Goal: Transaction & Acquisition: Purchase product/service

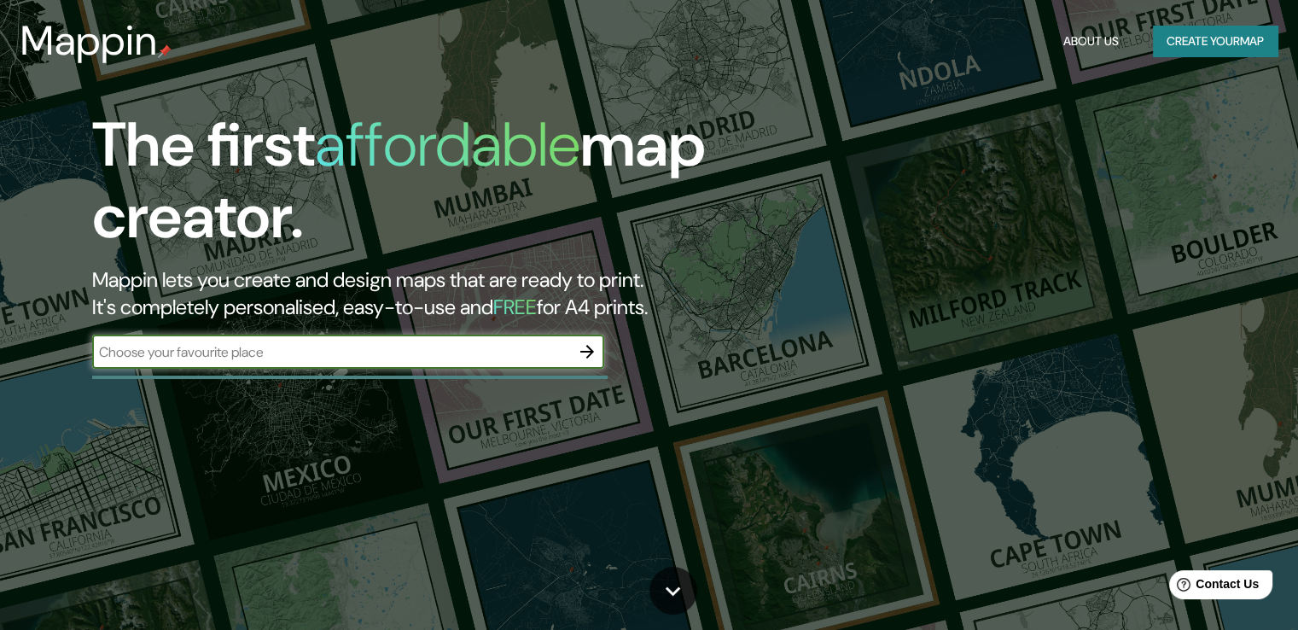
click at [481, 343] on input "text" at bounding box center [331, 352] width 478 height 20
click at [587, 351] on icon "button" at bounding box center [587, 352] width 14 height 14
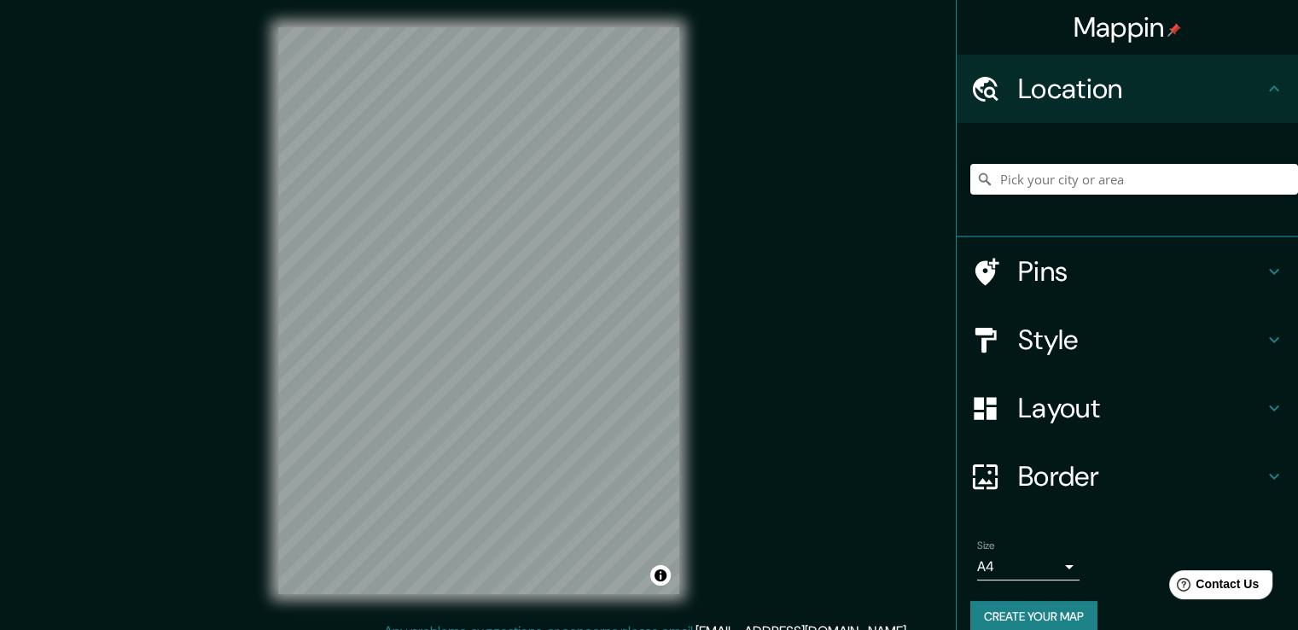
click at [1041, 92] on h4 "Location" at bounding box center [1141, 89] width 246 height 34
click at [1028, 174] on input "Pick your city or area" at bounding box center [1134, 179] width 328 height 31
type input "[GEOGRAPHIC_DATA], [GEOGRAPHIC_DATA], [GEOGRAPHIC_DATA]"
click at [1131, 257] on h4 "Pins" at bounding box center [1141, 271] width 246 height 34
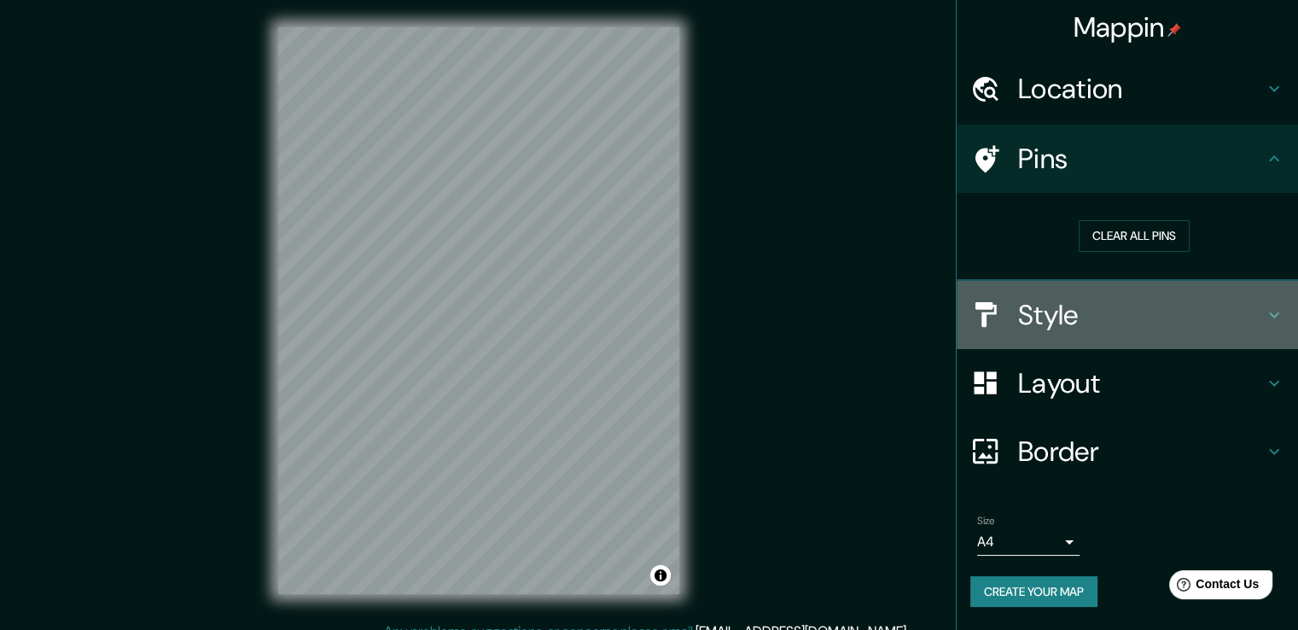
click at [1141, 307] on h4 "Style" at bounding box center [1141, 315] width 246 height 34
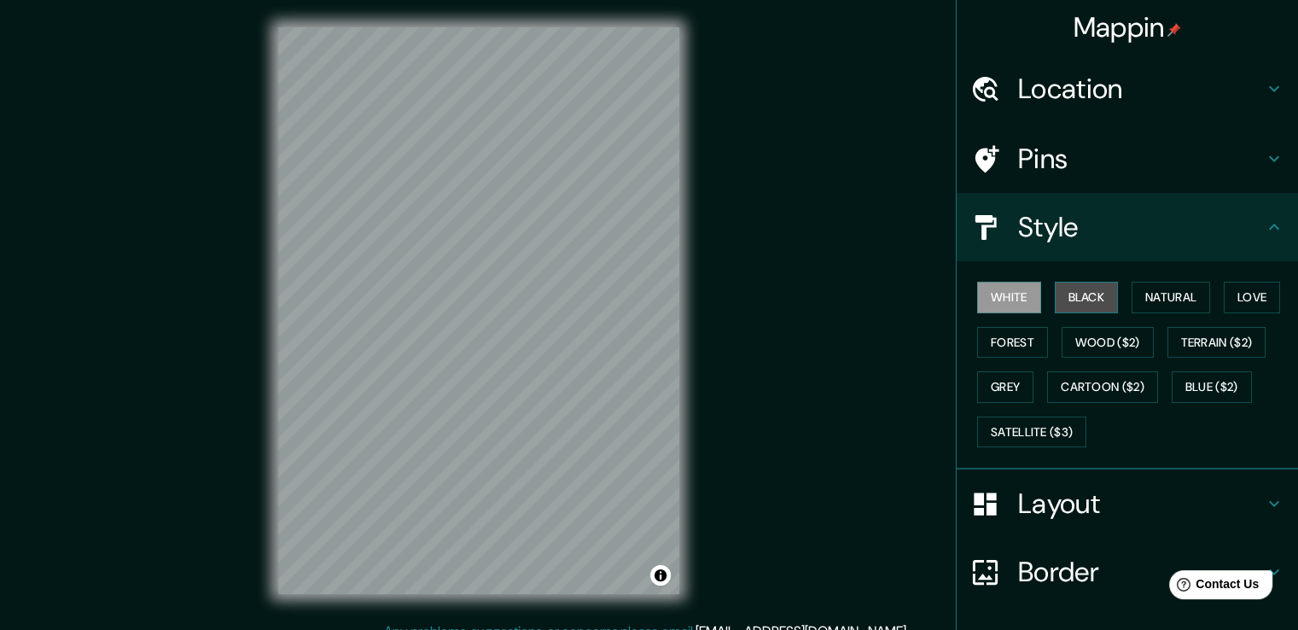
click at [1073, 300] on button "Black" at bounding box center [1087, 298] width 64 height 32
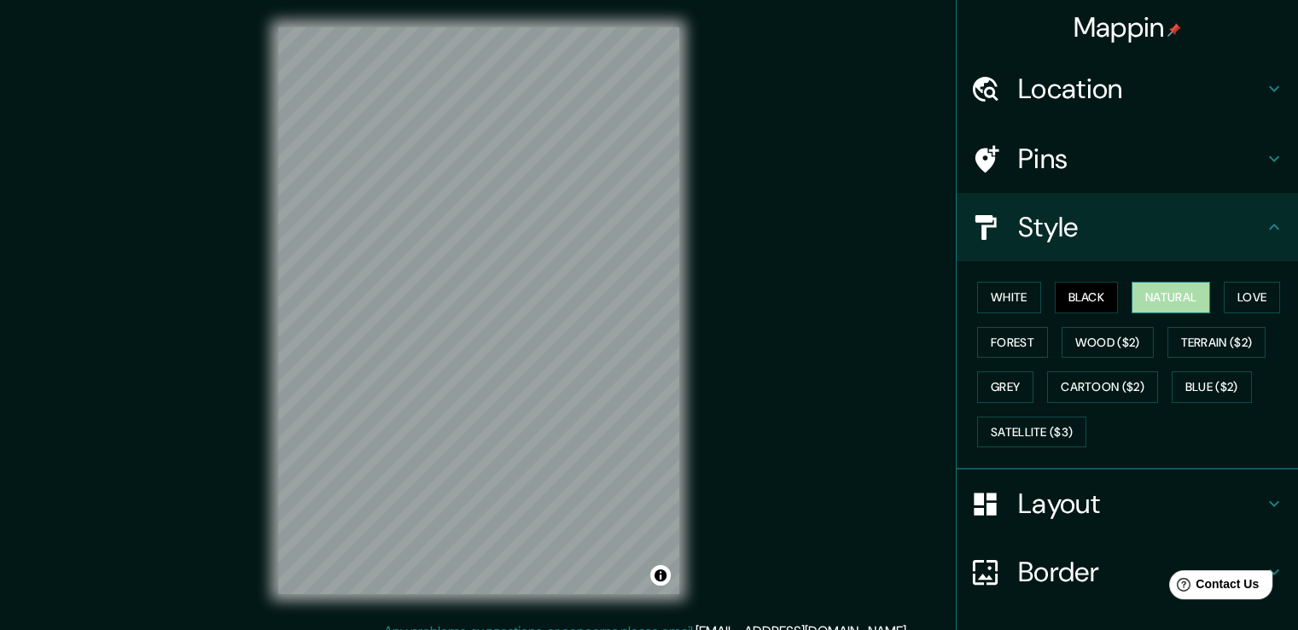
click at [1134, 295] on button "Natural" at bounding box center [1170, 298] width 78 height 32
click at [1245, 290] on button "Love" at bounding box center [1252, 298] width 56 height 32
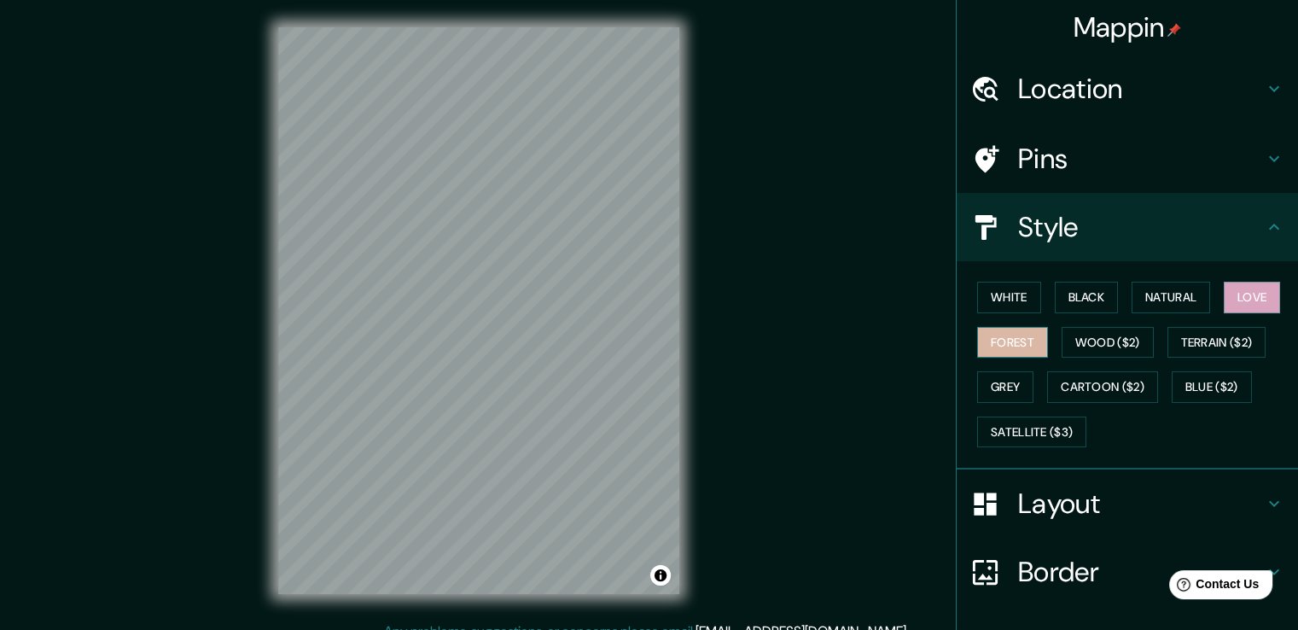
click at [1009, 334] on button "Forest" at bounding box center [1012, 343] width 71 height 32
click at [1072, 339] on button "Wood ($2)" at bounding box center [1107, 343] width 92 height 32
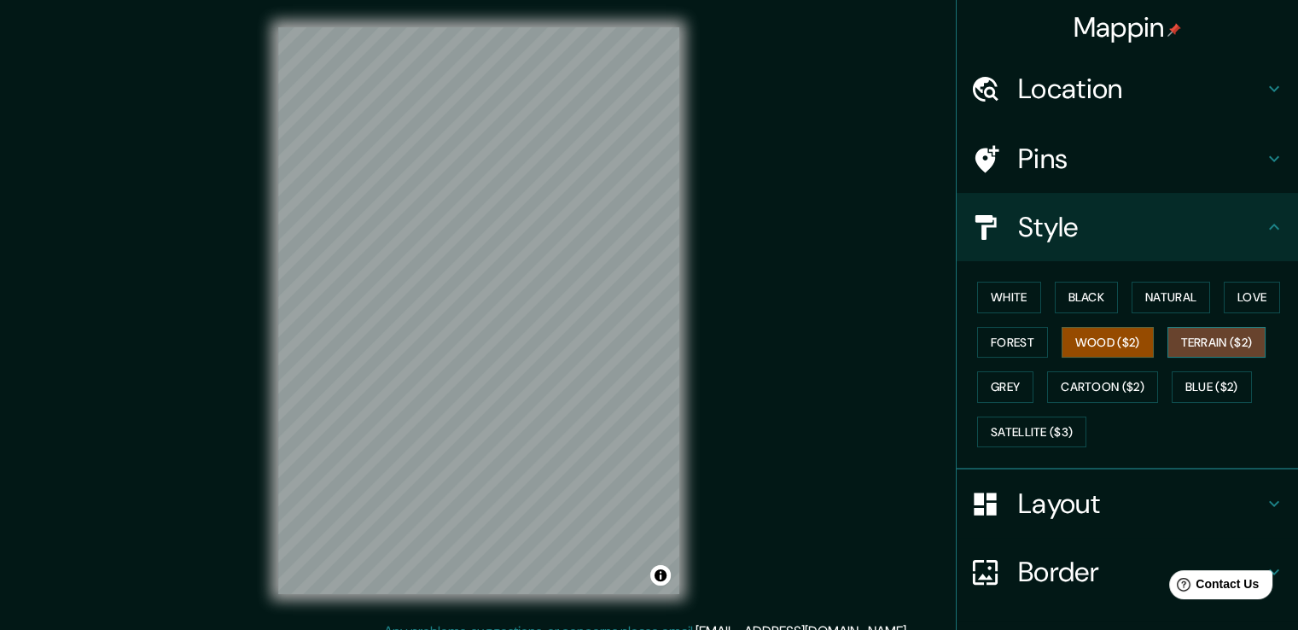
click at [1175, 335] on button "Terrain ($2)" at bounding box center [1216, 343] width 99 height 32
click at [999, 387] on button "Grey" at bounding box center [1005, 387] width 56 height 32
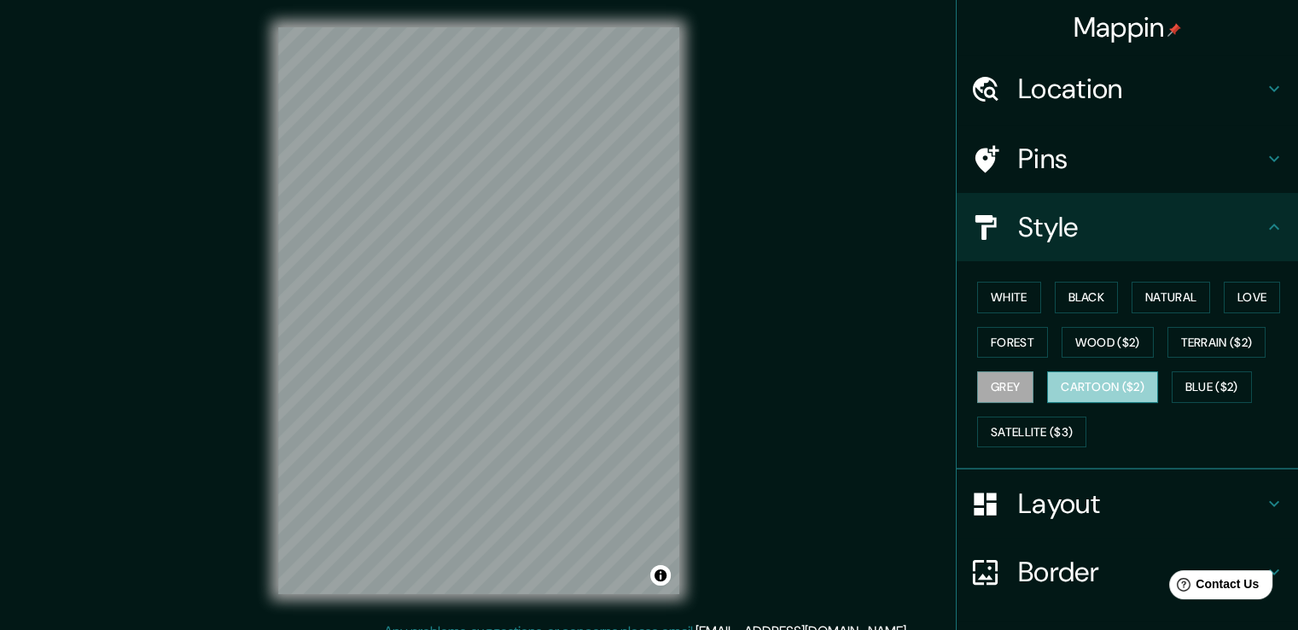
click at [1066, 383] on button "Cartoon ($2)" at bounding box center [1102, 387] width 111 height 32
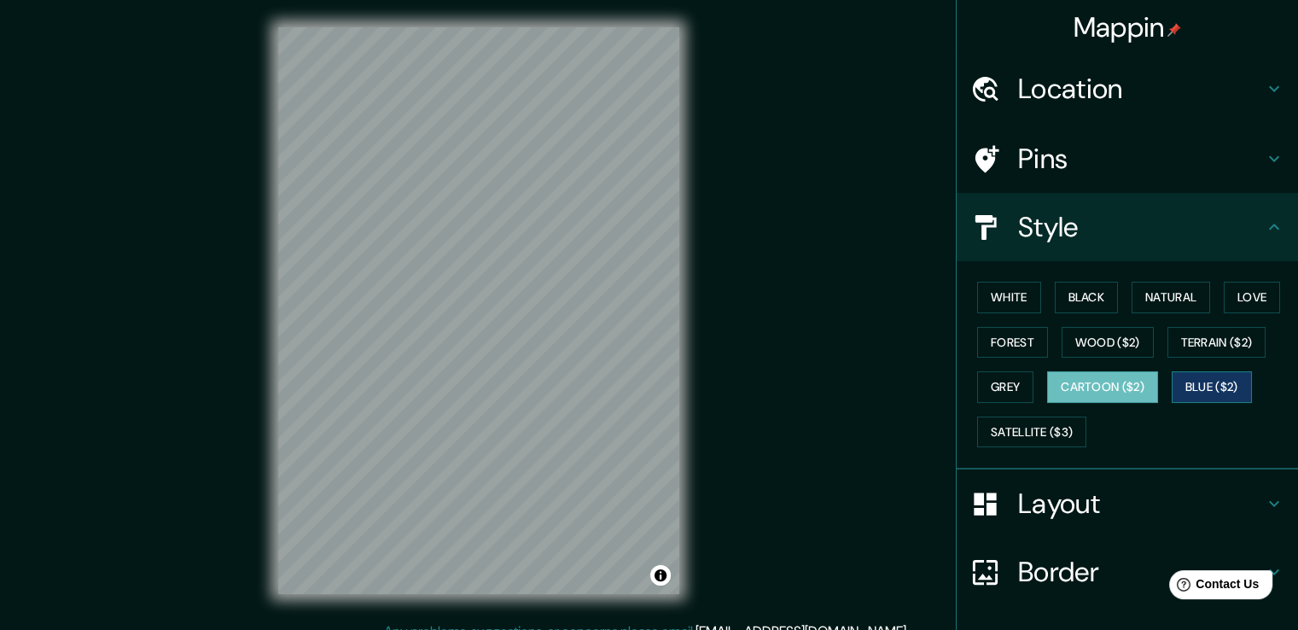
click at [1177, 380] on button "Blue ($2)" at bounding box center [1212, 387] width 80 height 32
click at [1009, 431] on button "Satellite ($3)" at bounding box center [1031, 432] width 109 height 32
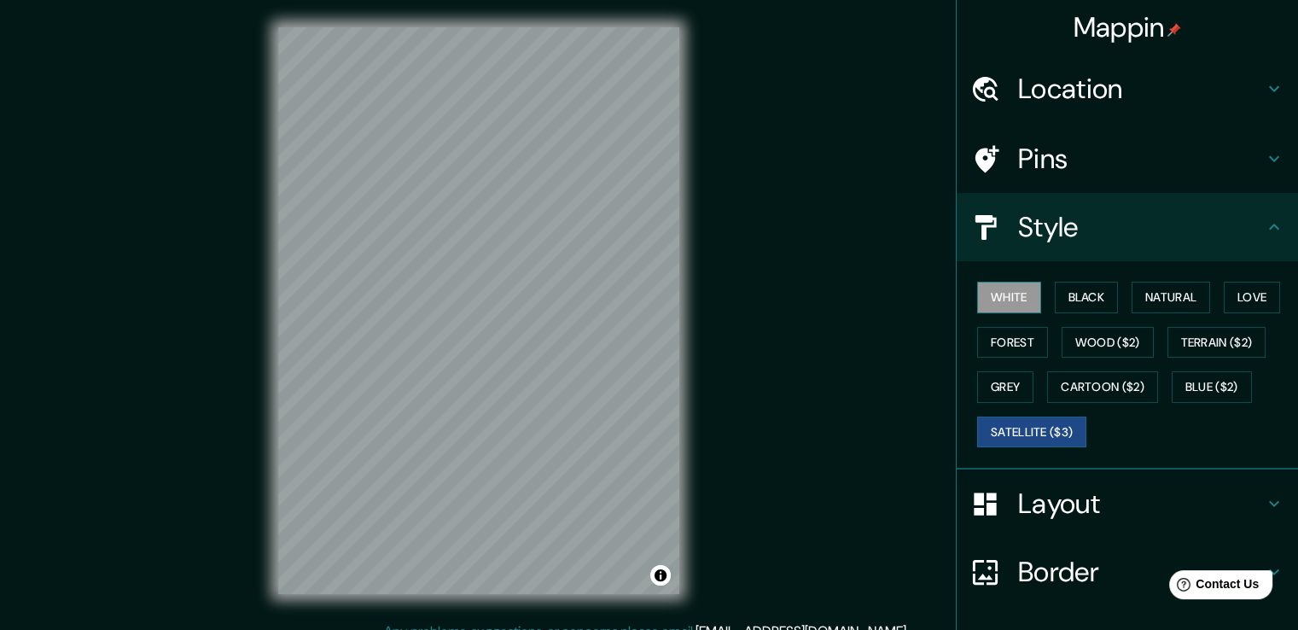
click at [986, 298] on button "White" at bounding box center [1009, 298] width 64 height 32
click at [1111, 492] on h4 "Layout" at bounding box center [1141, 503] width 246 height 34
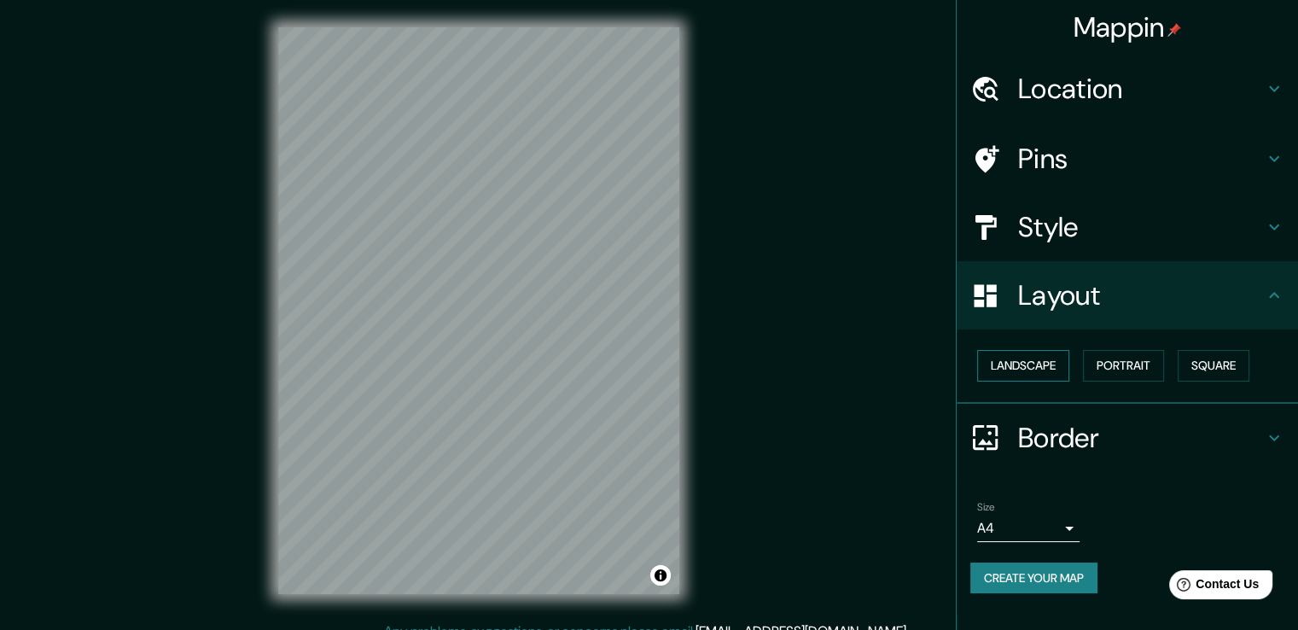
click at [1020, 359] on button "Landscape" at bounding box center [1023, 366] width 92 height 32
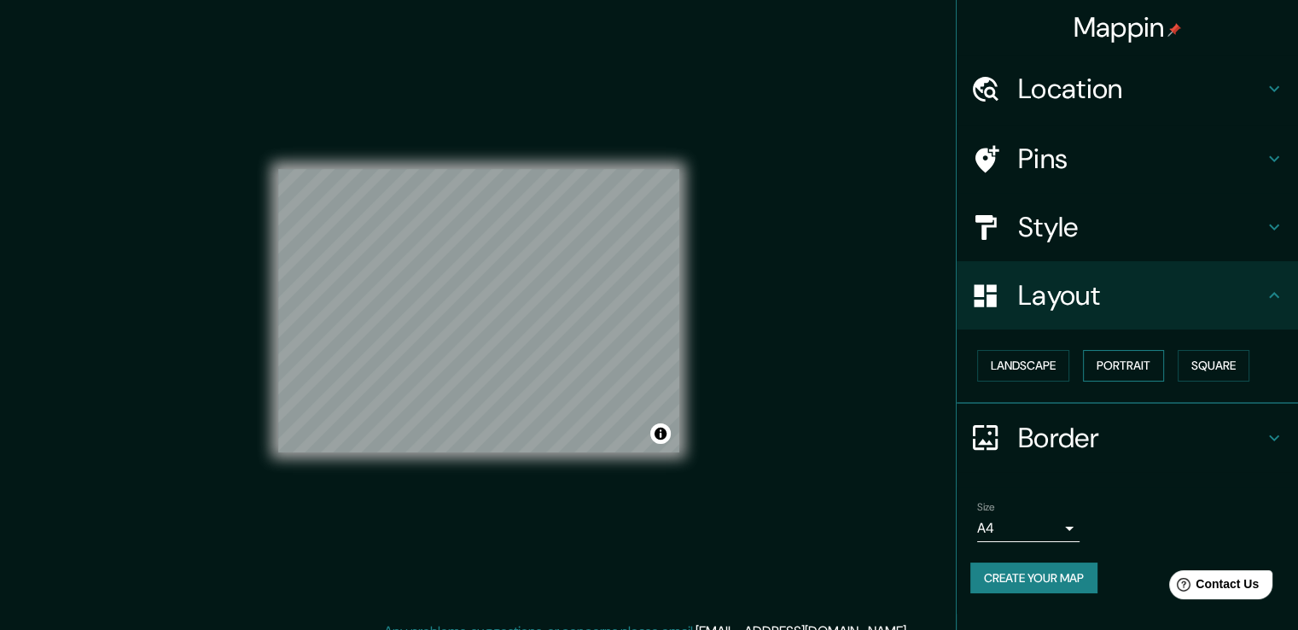
click at [1130, 361] on button "Portrait" at bounding box center [1123, 366] width 81 height 32
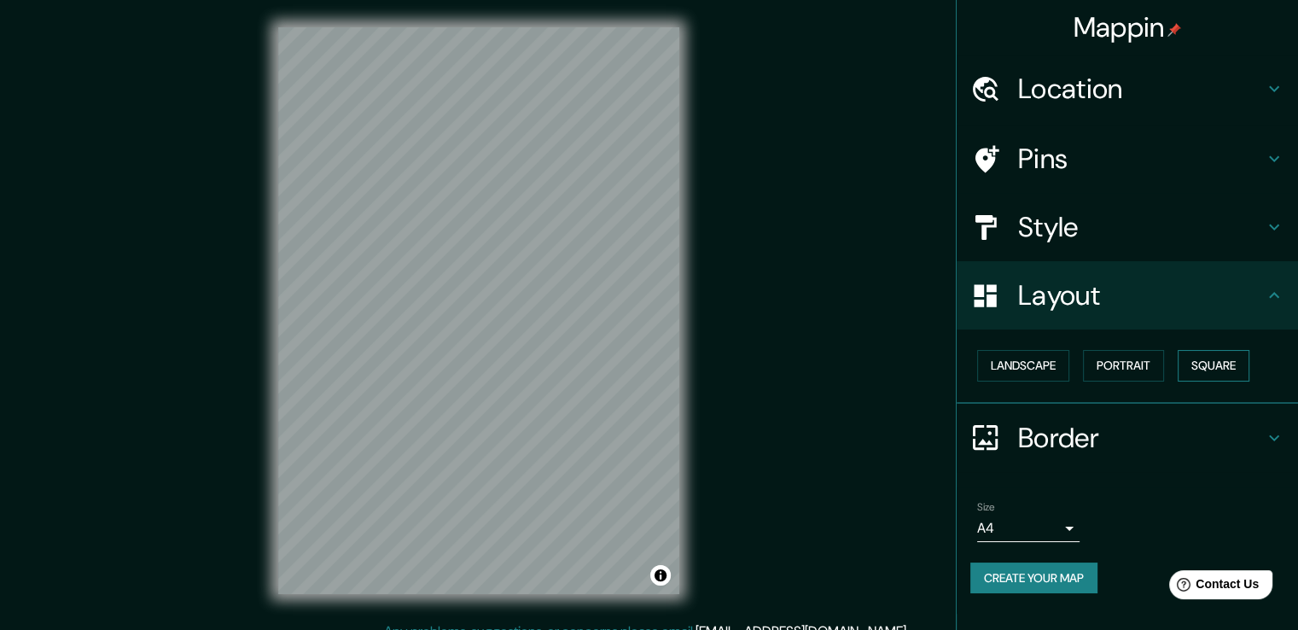
click at [1225, 363] on button "Square" at bounding box center [1213, 366] width 72 height 32
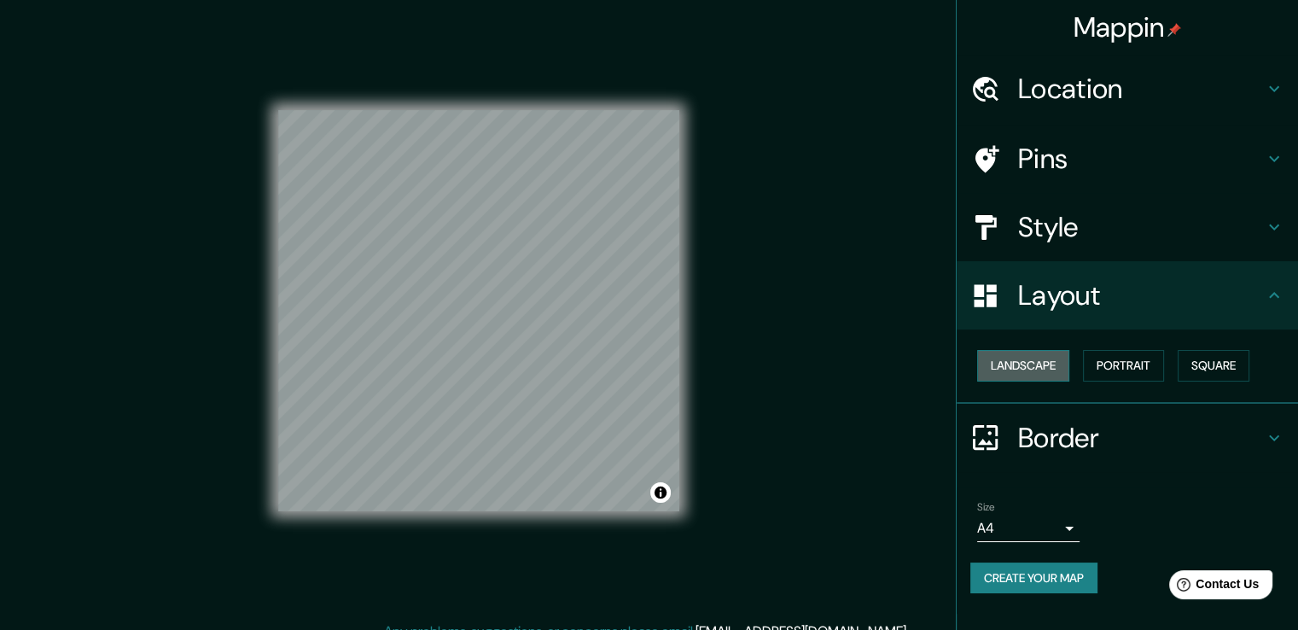
click at [1041, 372] on button "Landscape" at bounding box center [1023, 366] width 92 height 32
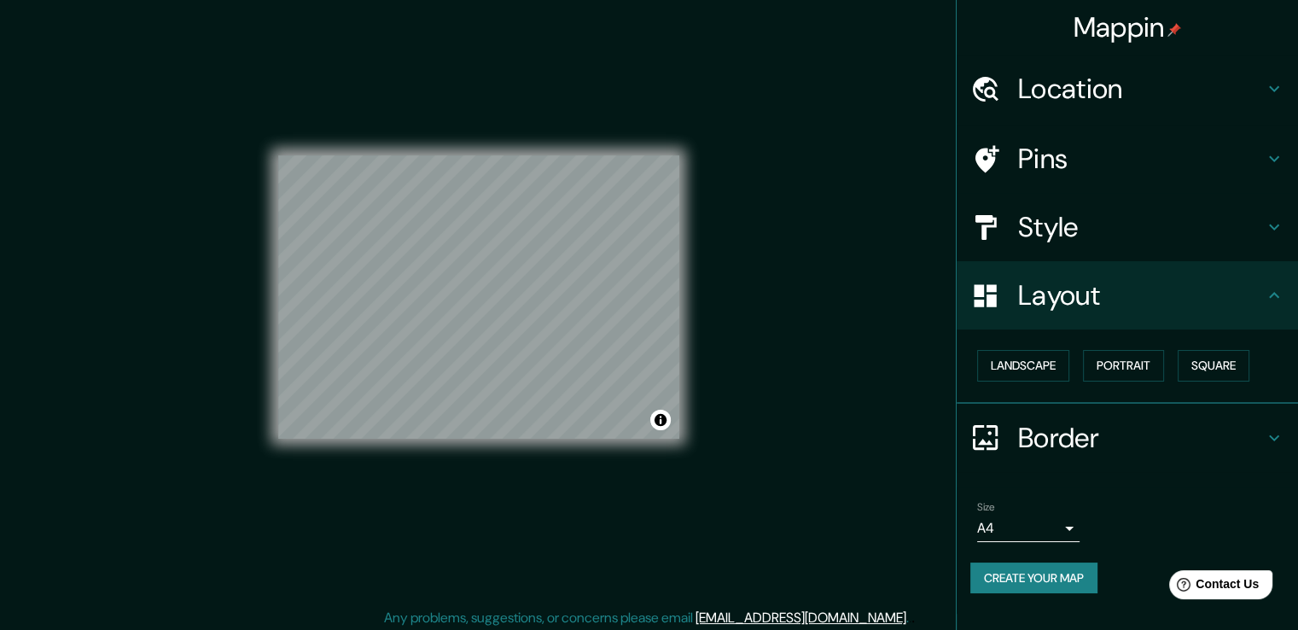
scroll to position [19, 0]
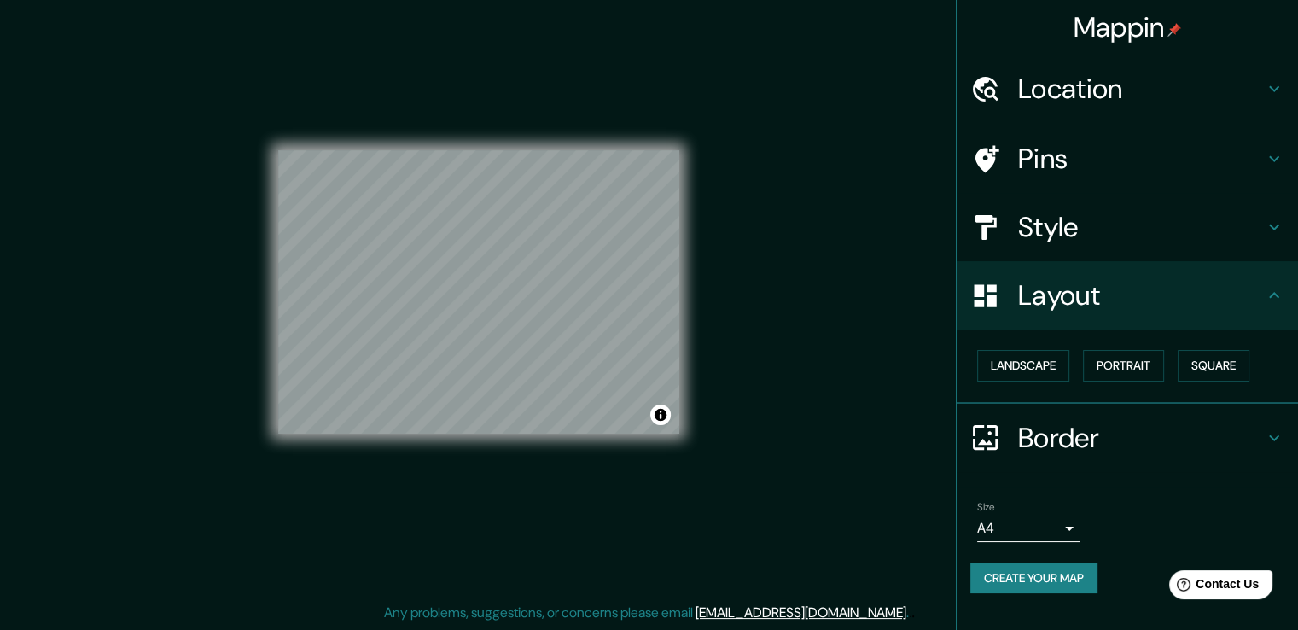
click at [1160, 441] on h4 "Border" at bounding box center [1141, 438] width 246 height 34
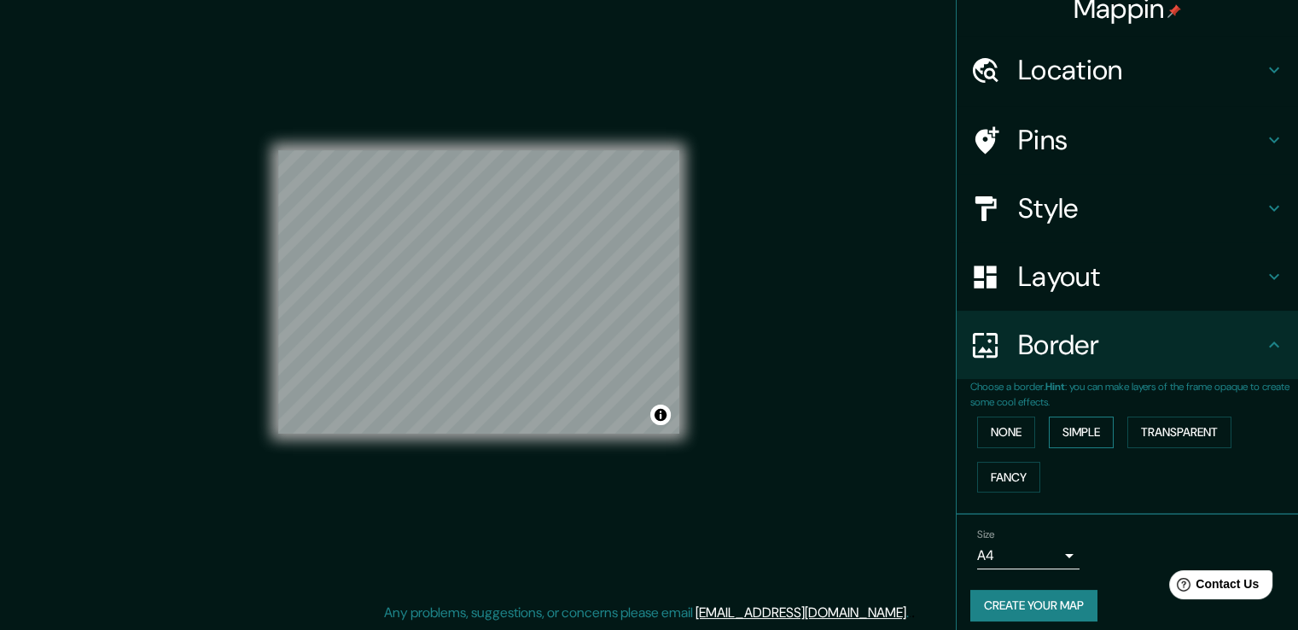
scroll to position [29, 0]
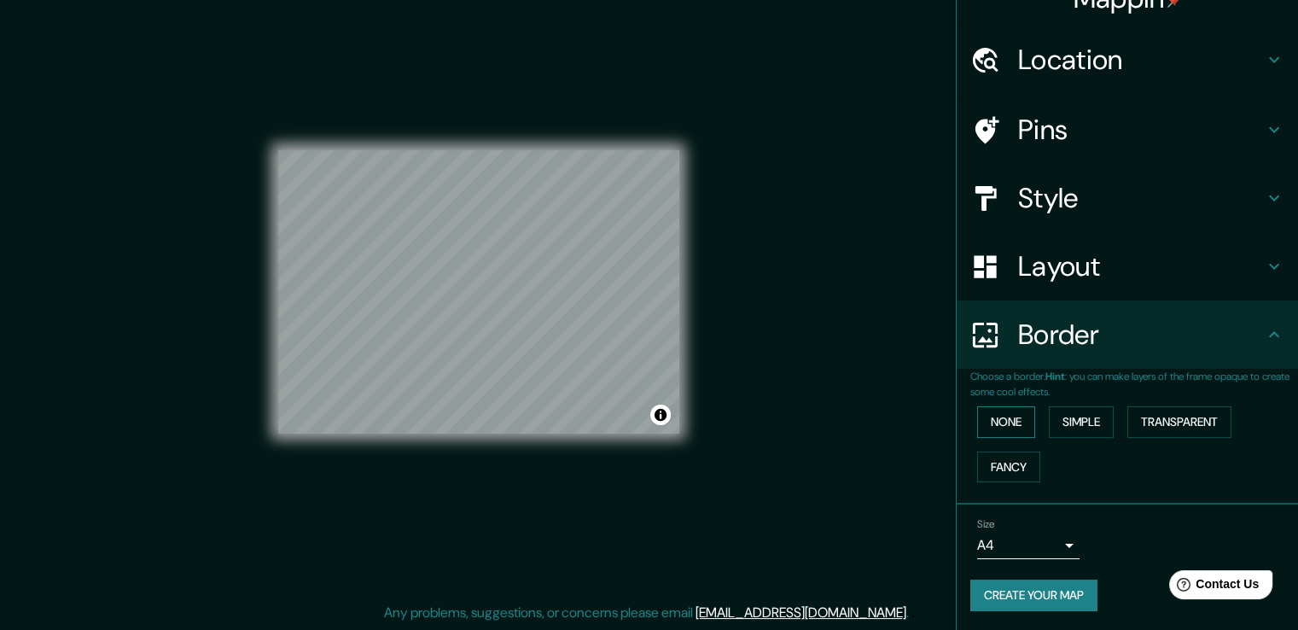
click at [1015, 416] on button "None" at bounding box center [1006, 422] width 58 height 32
click at [1061, 416] on button "Simple" at bounding box center [1081, 422] width 65 height 32
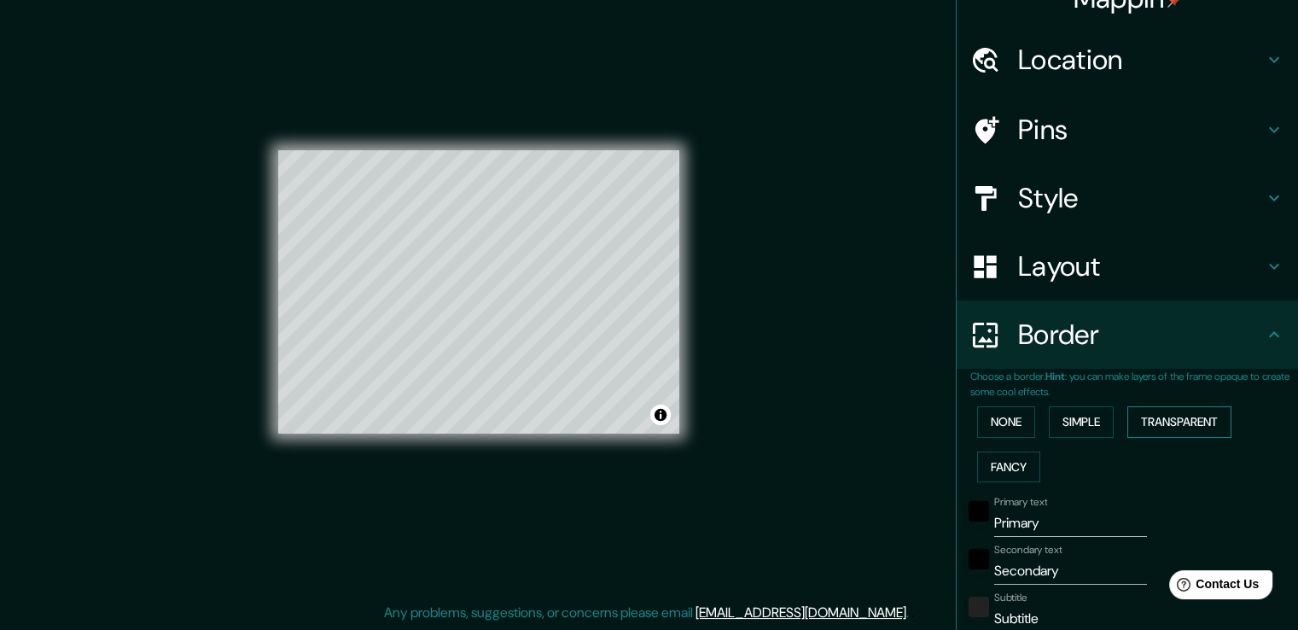
click at [1152, 412] on button "Transparent" at bounding box center [1179, 422] width 104 height 32
click at [983, 471] on button "Fancy" at bounding box center [1008, 467] width 63 height 32
click at [986, 427] on button "None" at bounding box center [1006, 422] width 58 height 32
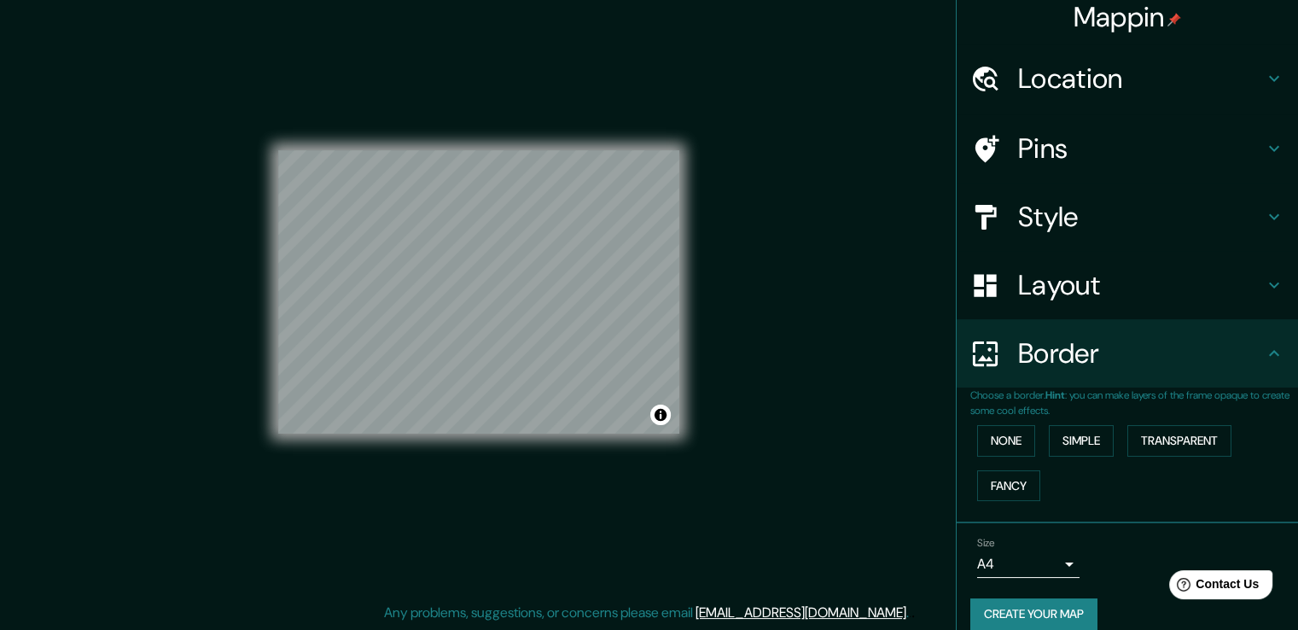
scroll to position [0, 0]
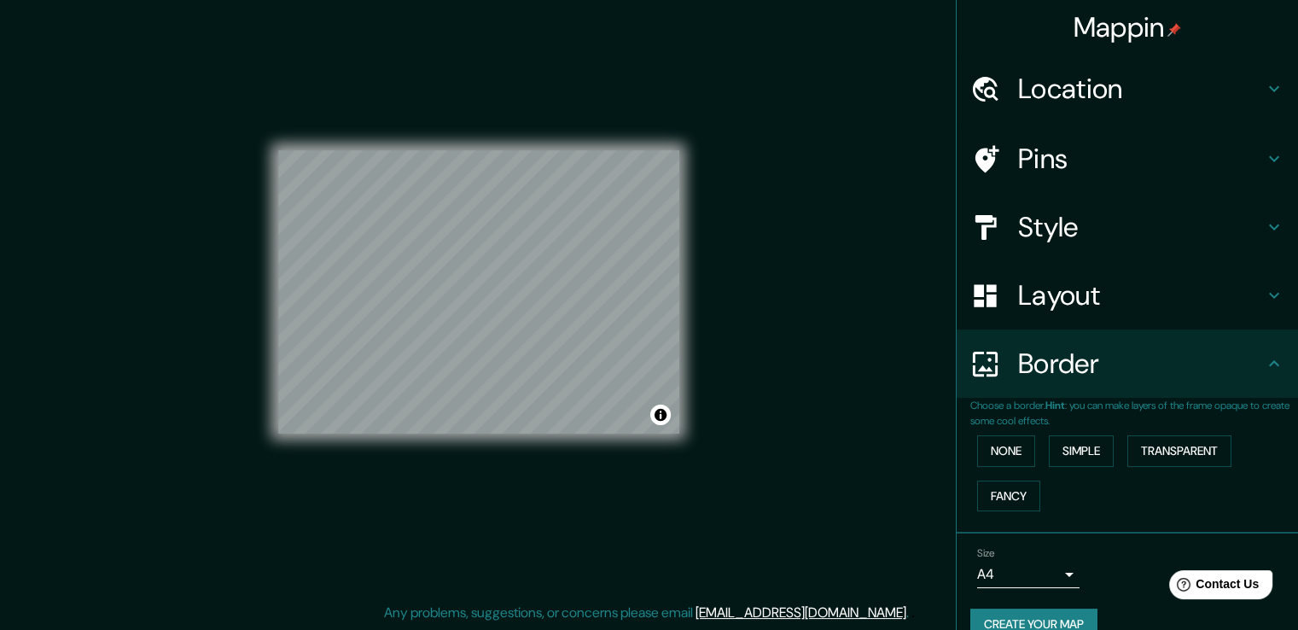
click at [1220, 95] on h4 "Location" at bounding box center [1141, 89] width 246 height 34
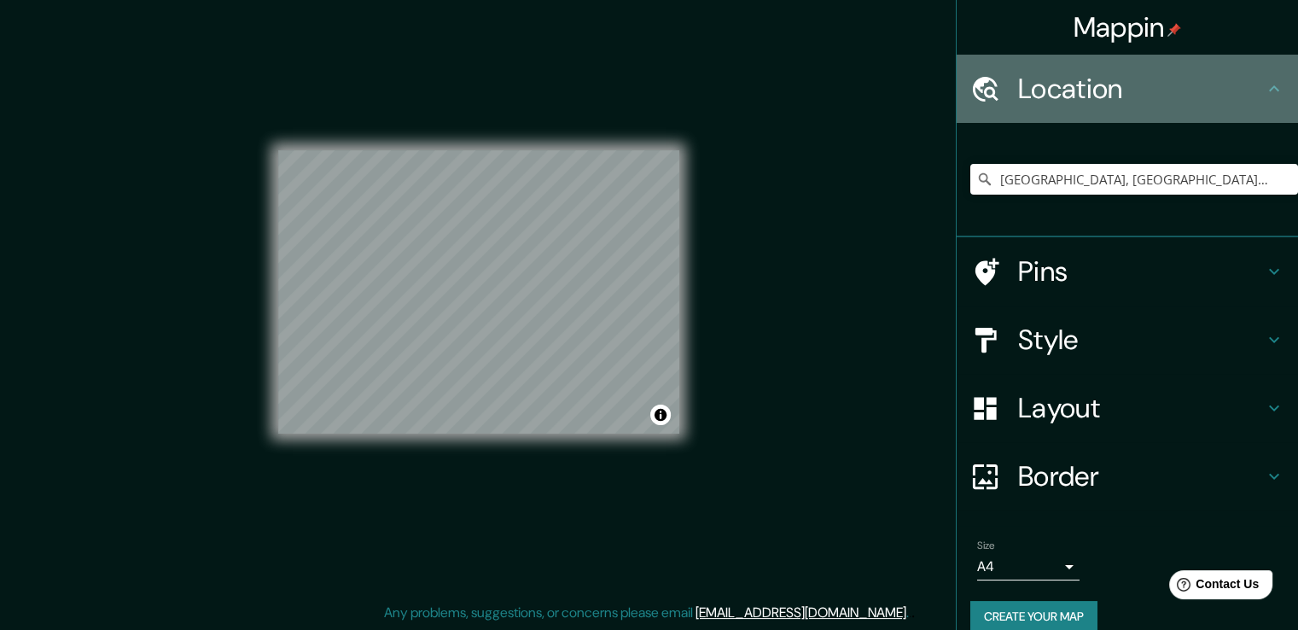
click at [1205, 98] on h4 "Location" at bounding box center [1141, 89] width 246 height 34
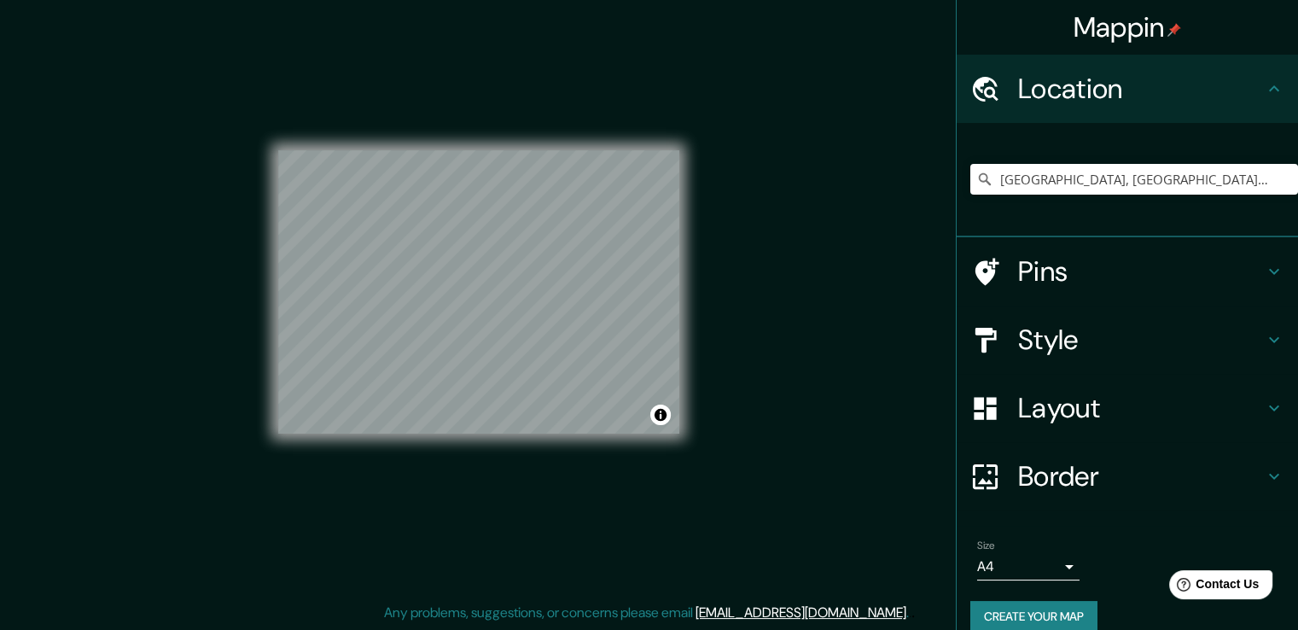
click at [1137, 273] on h4 "Pins" at bounding box center [1141, 271] width 246 height 34
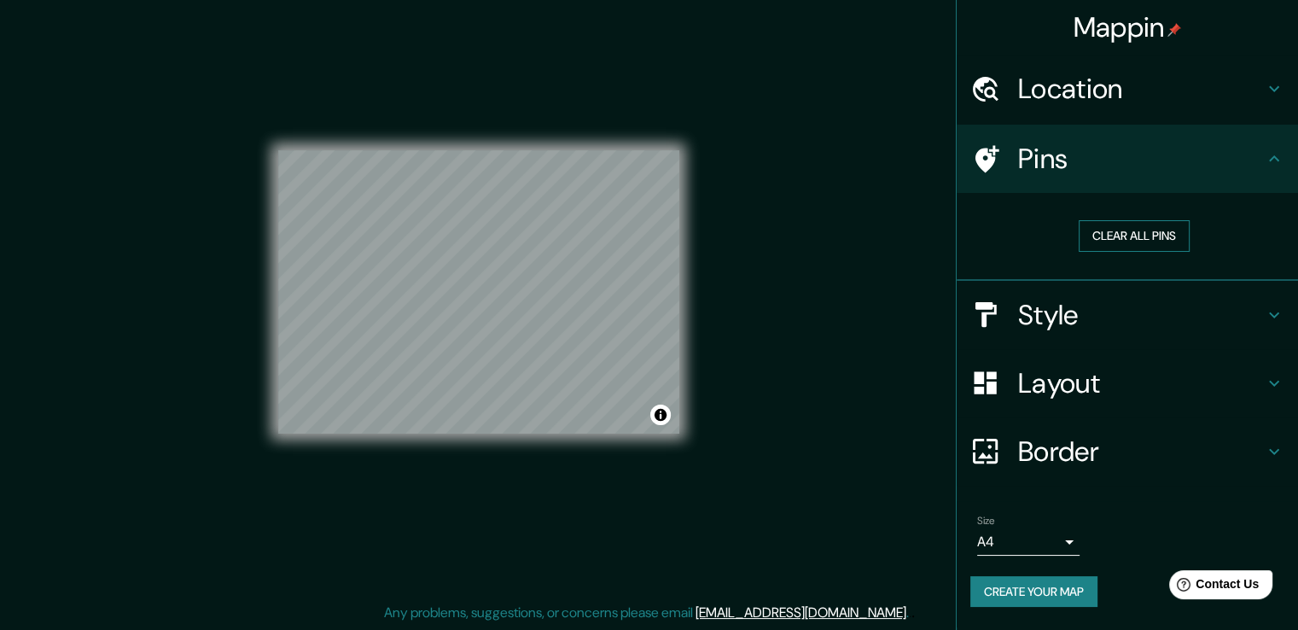
click at [1087, 241] on button "Clear all pins" at bounding box center [1134, 236] width 111 height 32
click at [654, 410] on button "Toggle attribution" at bounding box center [660, 414] width 20 height 20
click at [1041, 588] on button "Create your map" at bounding box center [1033, 592] width 127 height 32
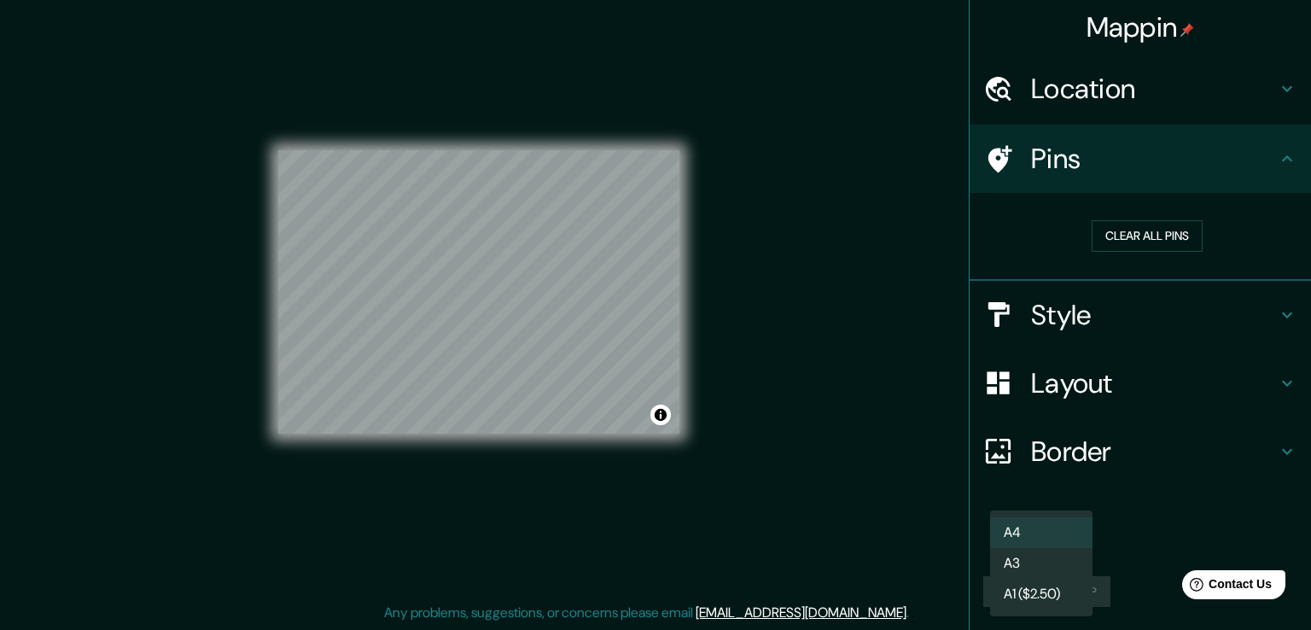
click at [1065, 538] on body "Mappin Location [GEOGRAPHIC_DATA], [GEOGRAPHIC_DATA], [GEOGRAPHIC_DATA] [GEOGRA…" at bounding box center [655, 296] width 1311 height 630
click at [886, 425] on div at bounding box center [655, 315] width 1311 height 630
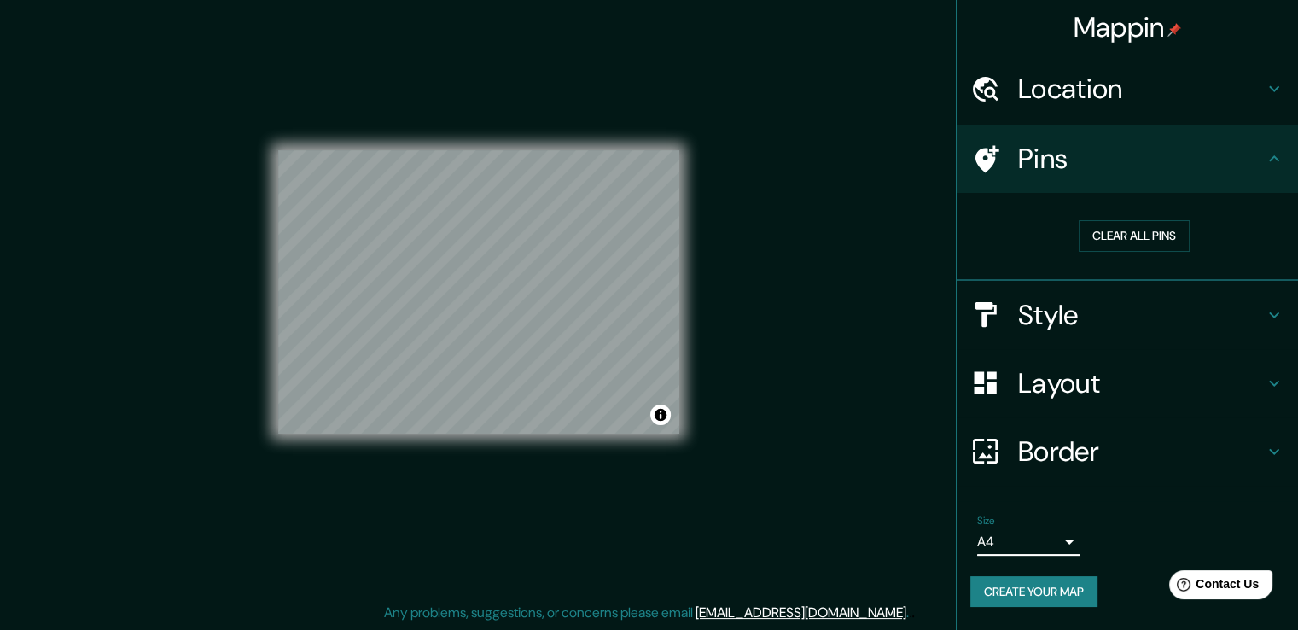
click at [1025, 586] on button "Create your map" at bounding box center [1033, 592] width 127 height 32
click at [1209, 586] on span "Contact Us" at bounding box center [1228, 584] width 66 height 15
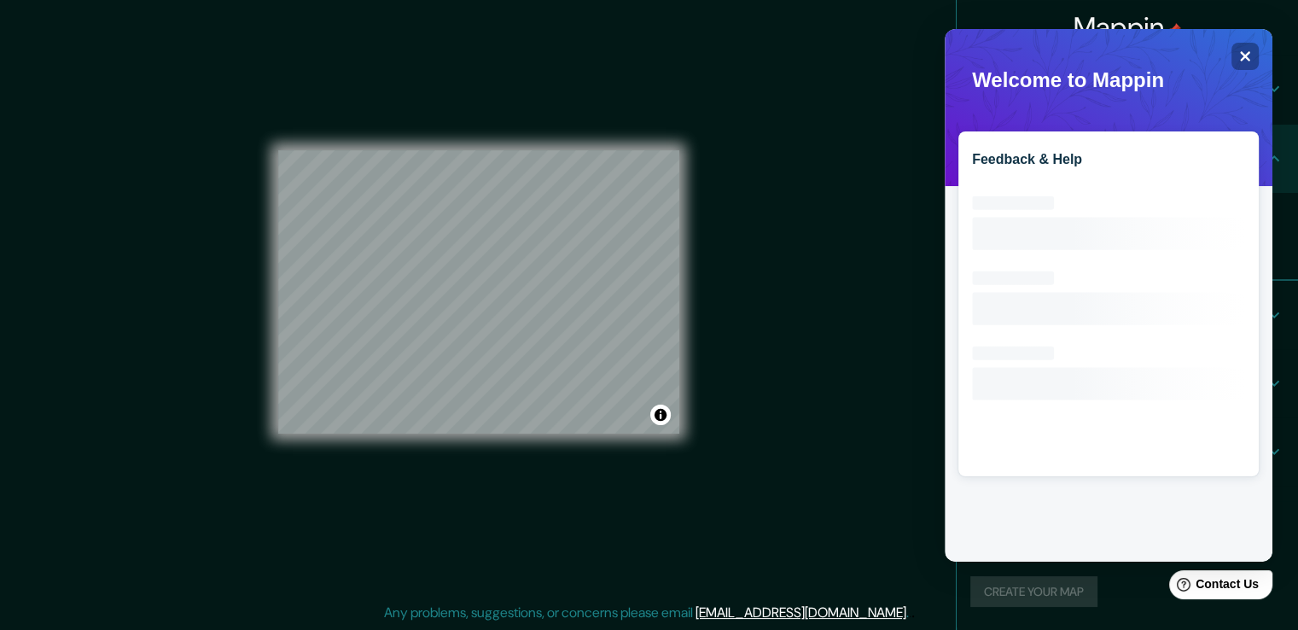
click at [1243, 40] on div "Feedback & Help Loading interface..." at bounding box center [1109, 295] width 328 height 532
click at [1246, 55] on icon at bounding box center [1245, 56] width 11 height 11
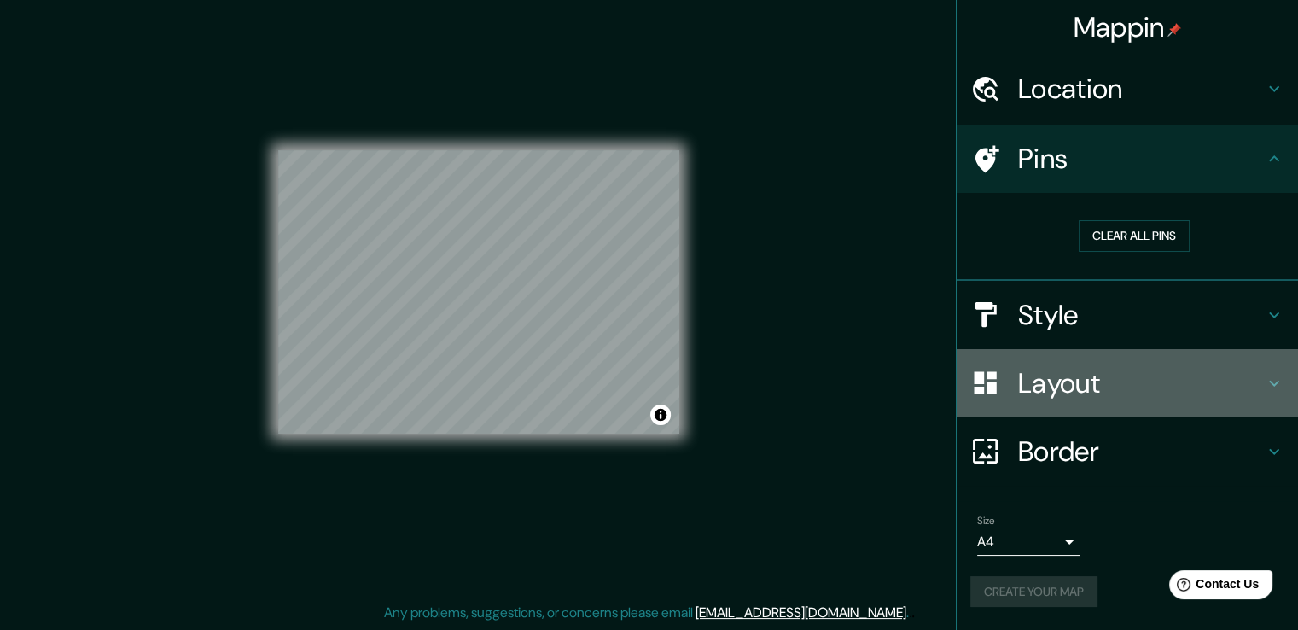
click at [1086, 375] on h4 "Layout" at bounding box center [1141, 383] width 246 height 34
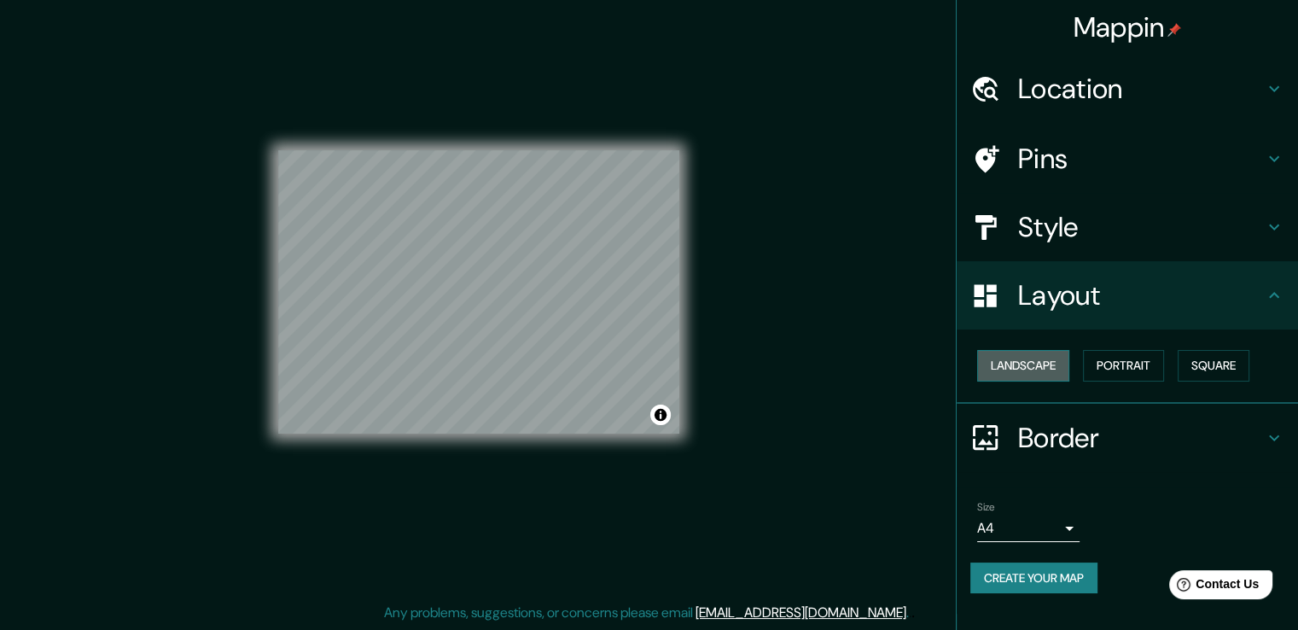
click at [1020, 369] on button "Landscape" at bounding box center [1023, 366] width 92 height 32
click at [1046, 574] on button "Create your map" at bounding box center [1033, 578] width 127 height 32
click at [1048, 210] on h4 "Style" at bounding box center [1141, 227] width 246 height 34
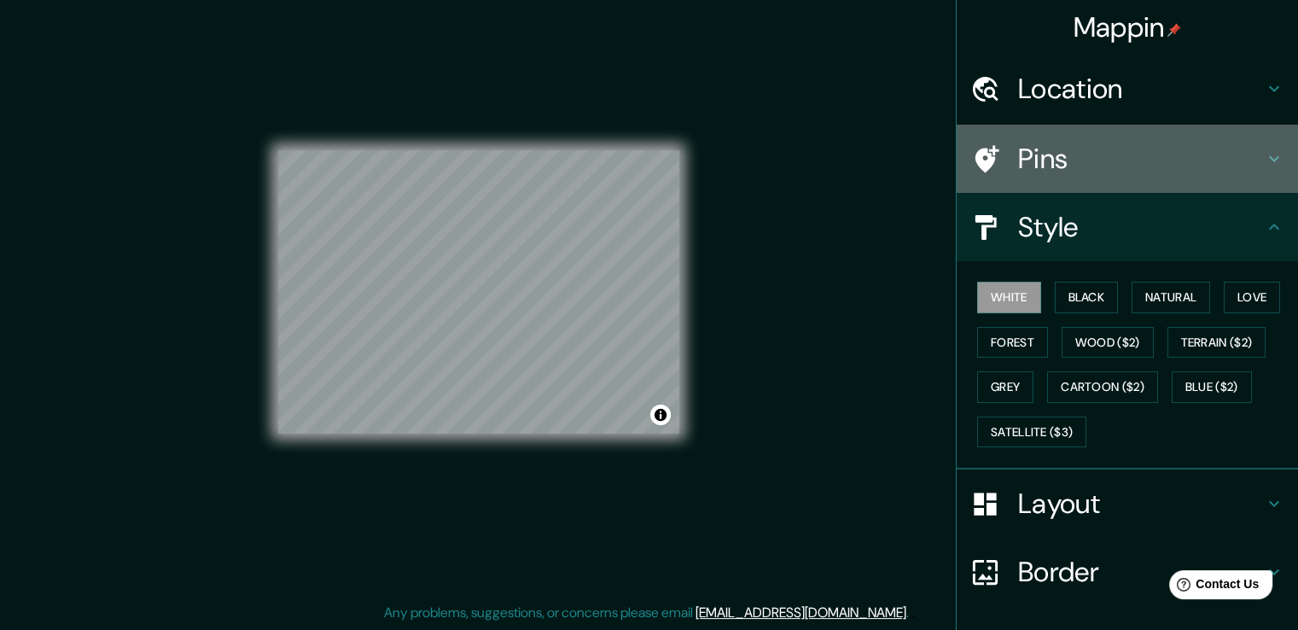
click at [1086, 151] on h4 "Pins" at bounding box center [1141, 159] width 246 height 34
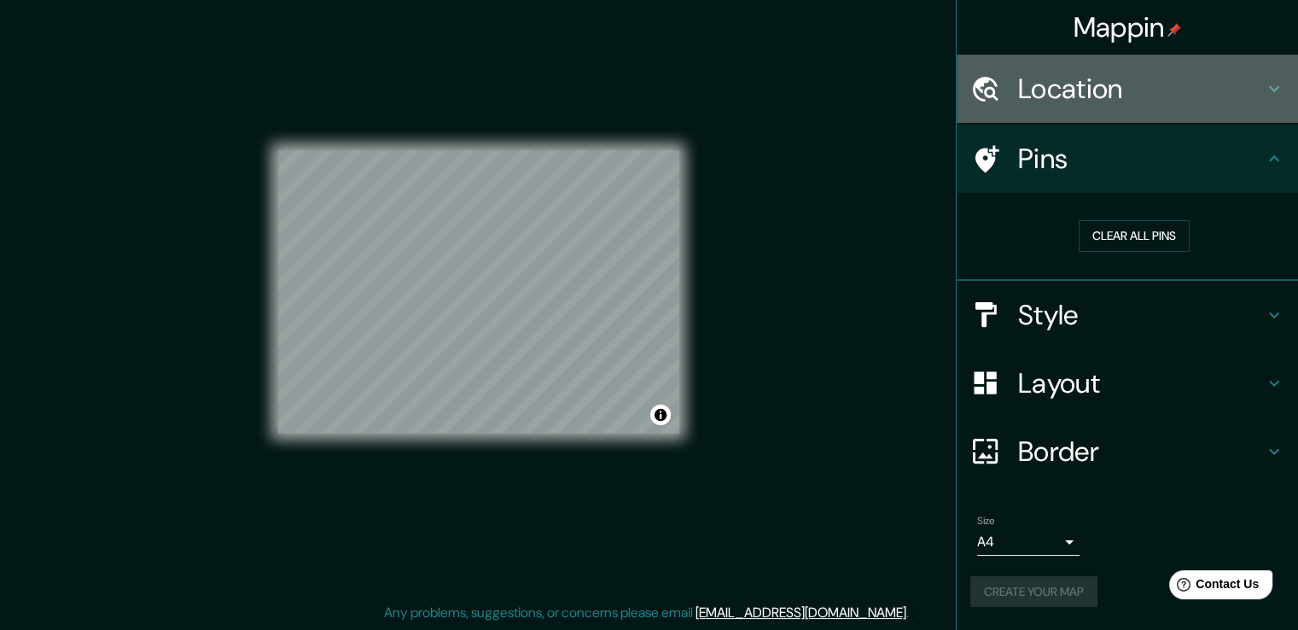
click at [1078, 90] on h4 "Location" at bounding box center [1141, 89] width 246 height 34
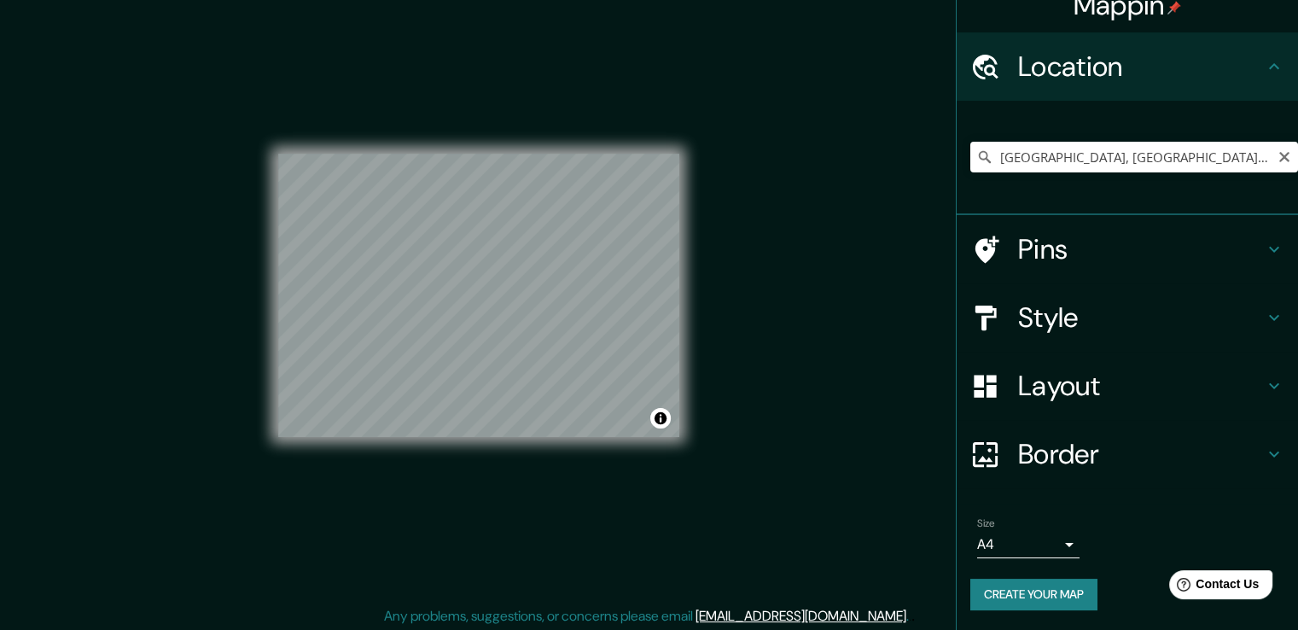
scroll to position [19, 0]
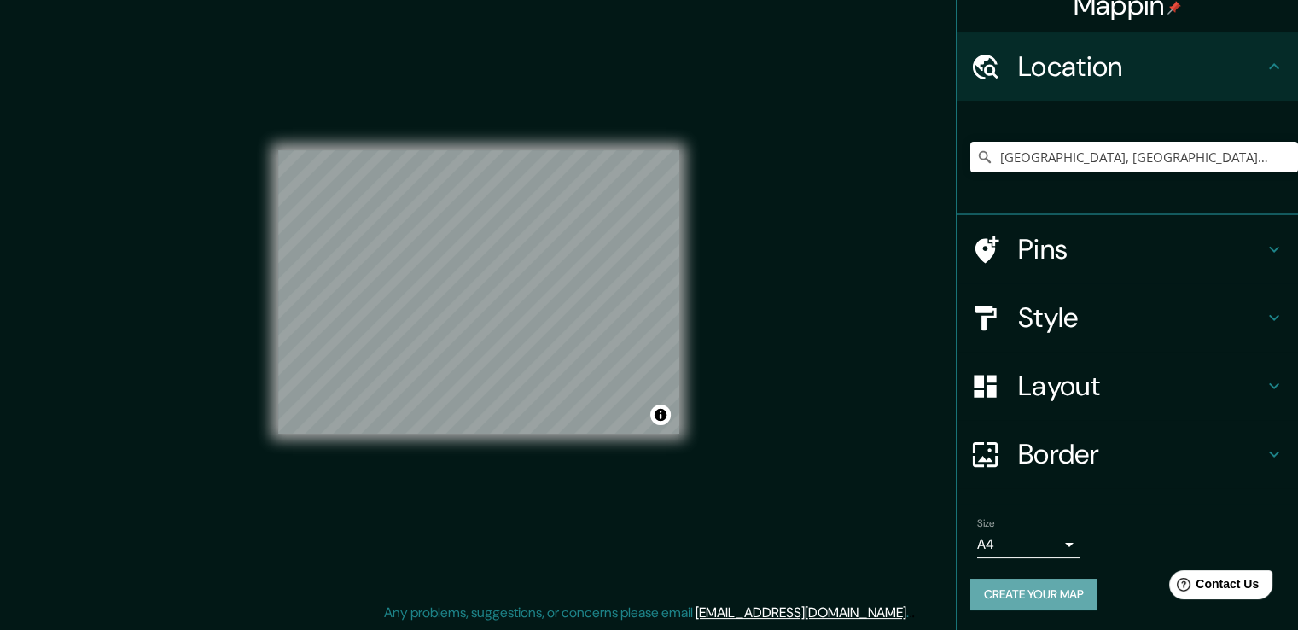
click at [1036, 590] on button "Create your map" at bounding box center [1033, 595] width 127 height 32
